Goal: Connect with others: Connect with others

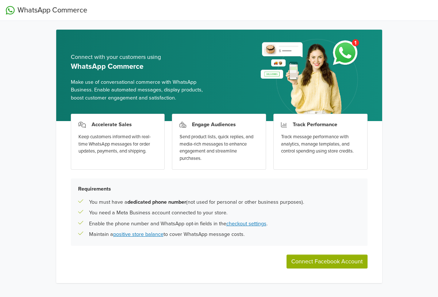
click at [339, 264] on button "Connect Facebook Account" at bounding box center [327, 261] width 81 height 14
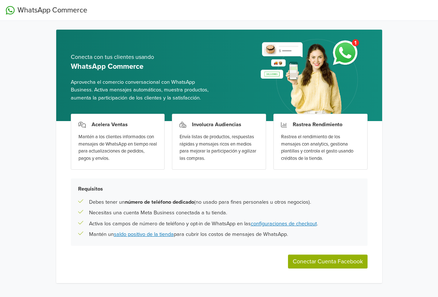
click at [341, 263] on button "Conectar Cuenta Facebook" at bounding box center [328, 261] width 80 height 14
click at [128, 147] on div "Mantén a los clientes informados con mensajes de WhatsApp en tiempo real para a…" at bounding box center [118, 147] width 79 height 28
